Goal: Complete application form: Complete application form

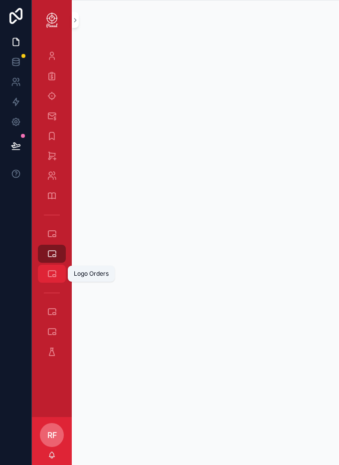
click at [47, 273] on icon "scrollable content" at bounding box center [52, 273] width 10 height 10
